Goal: Find specific page/section: Find specific page/section

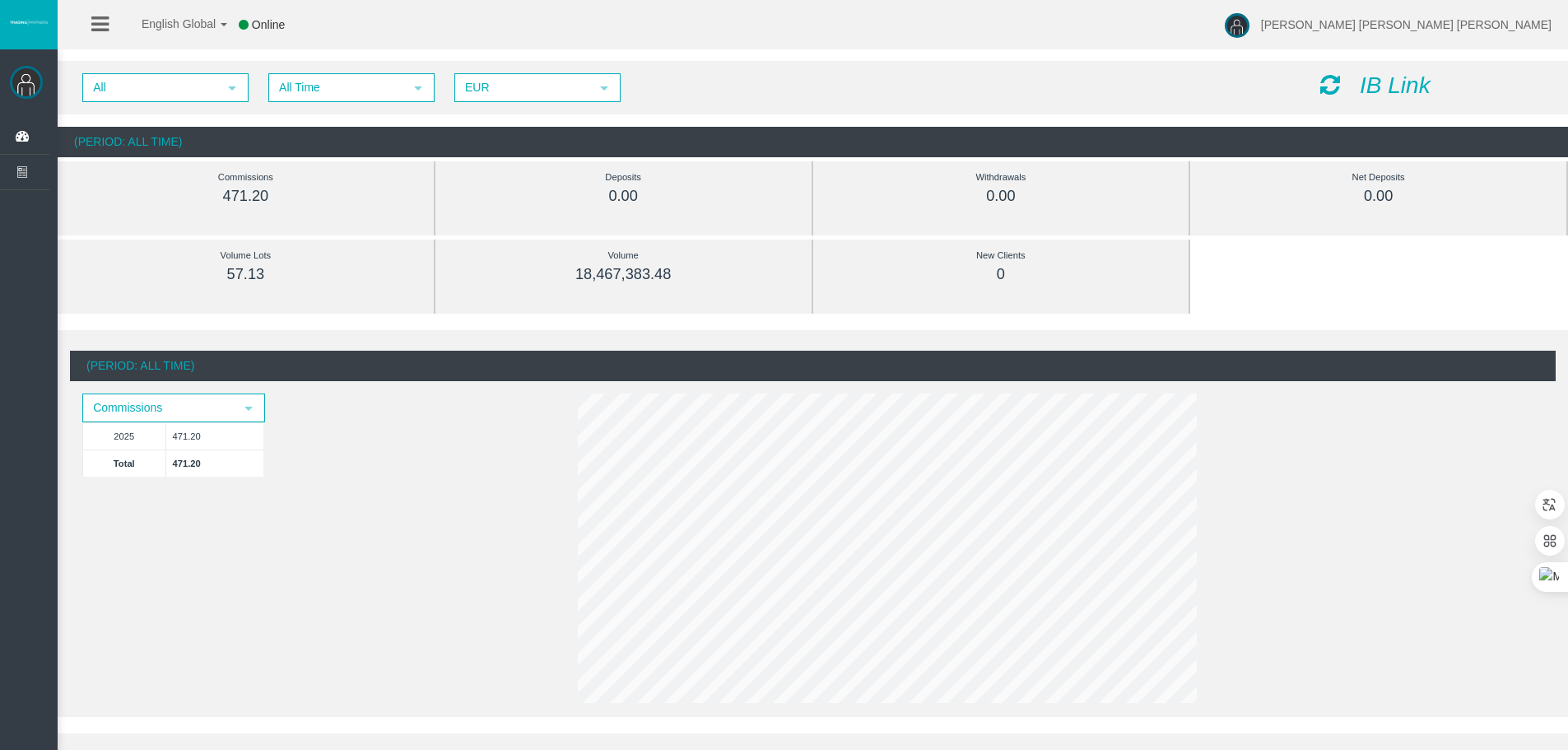
click at [750, 39] on div "English Global 简体中文 English Global 日本語 한국어 Online [PERSON_NAME] [PERSON_NAME] […" at bounding box center [784, 25] width 1568 height 50
click at [753, 90] on div "All select All Time select 5 EUR select EUR" at bounding box center [689, 87] width 1238 height 29
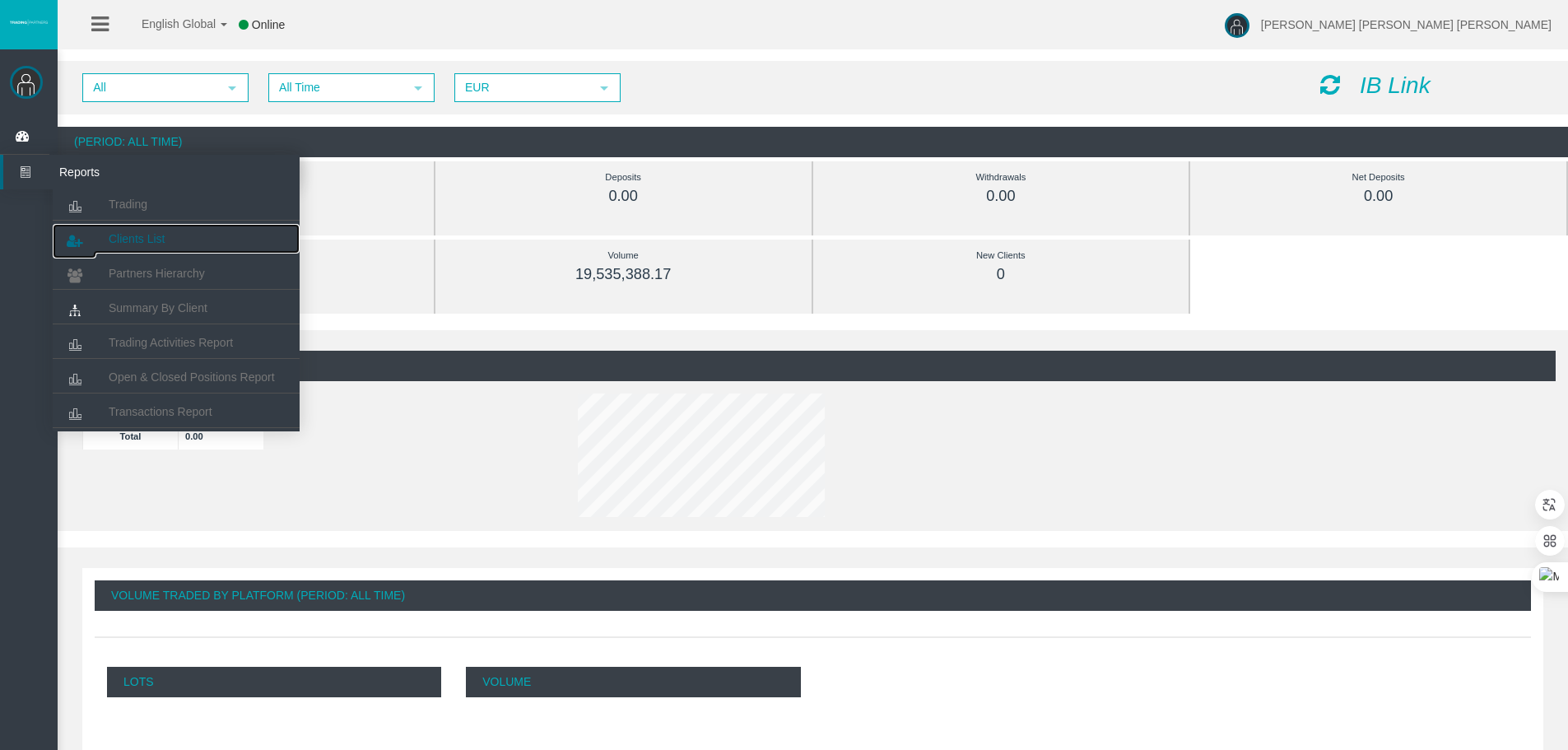
click at [115, 240] on span "Clients List" at bounding box center [136, 238] width 56 height 13
